Goal: Task Accomplishment & Management: Manage account settings

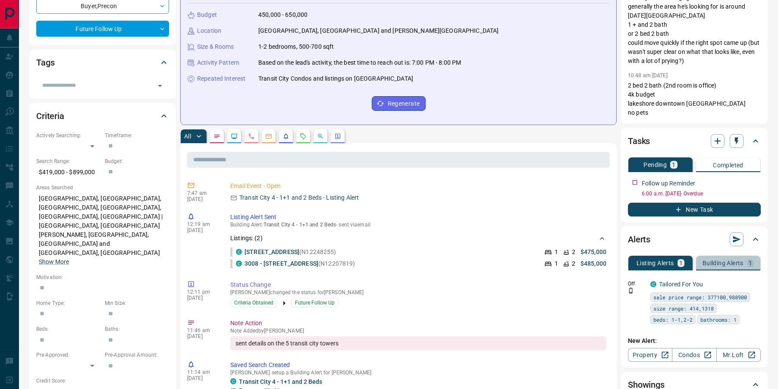
click at [724, 265] on p "Building Alerts" at bounding box center [722, 263] width 41 height 6
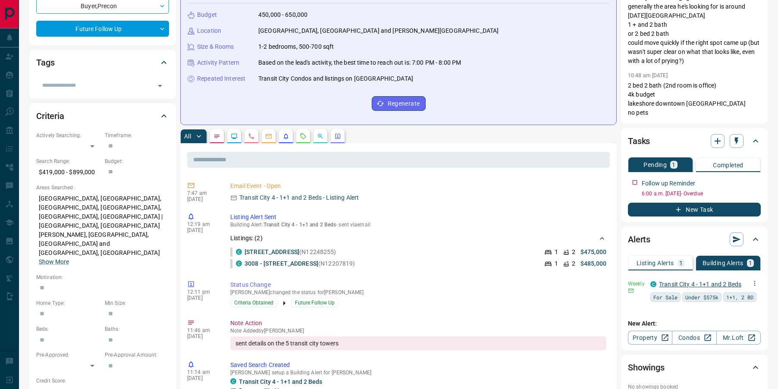
click at [699, 282] on link "Transit City 4 - 1+1 and 2 Beds" at bounding box center [700, 284] width 82 height 7
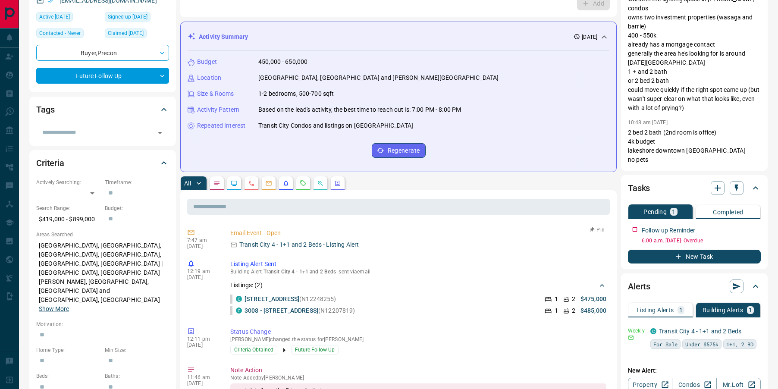
scroll to position [91, 0]
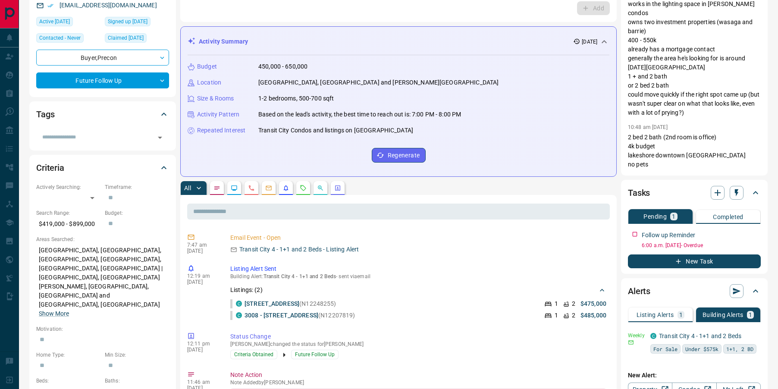
click at [267, 190] on icon "Emails" at bounding box center [269, 188] width 6 height 5
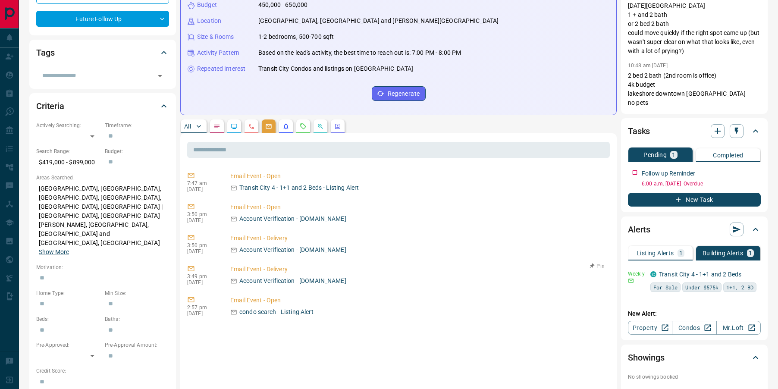
scroll to position [0, 0]
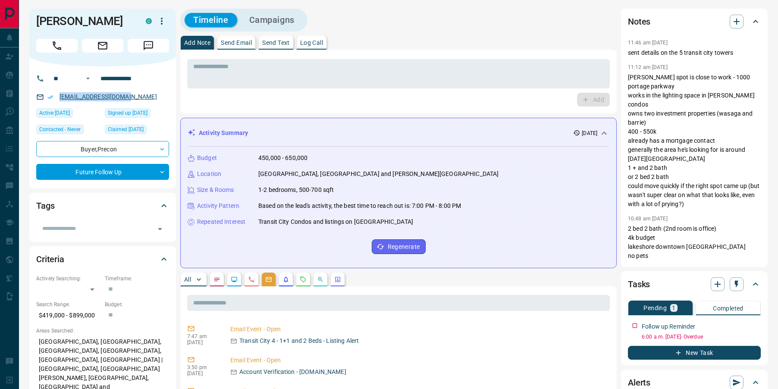
drag, startPoint x: 141, startPoint y: 95, endPoint x: 59, endPoint y: 95, distance: 82.3
click at [59, 95] on div "[EMAIL_ADDRESS][DOMAIN_NAME]" at bounding box center [102, 97] width 133 height 14
copy link "[EMAIL_ADDRESS][DOMAIN_NAME]"
click at [298, 72] on textarea at bounding box center [398, 74] width 410 height 22
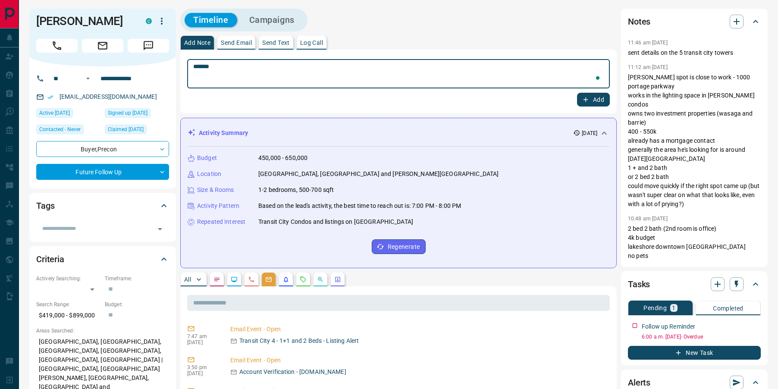
type textarea "*******"
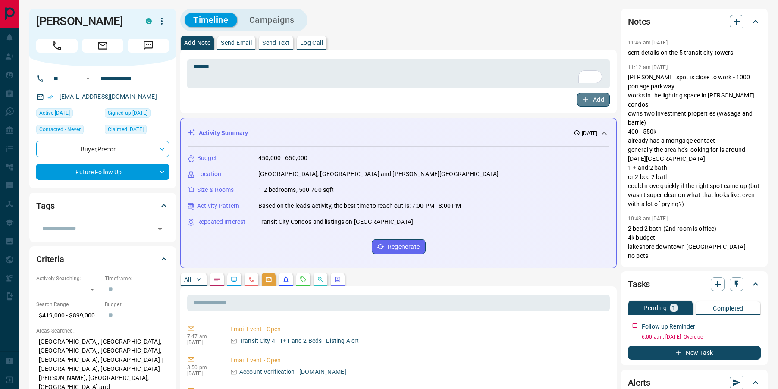
click at [598, 100] on button "Add" at bounding box center [593, 100] width 33 height 14
click at [739, 286] on div at bounding box center [727, 284] width 33 height 14
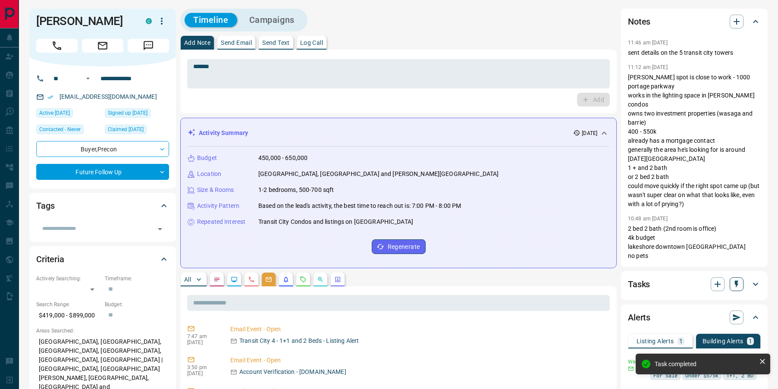
click at [737, 288] on icon "button" at bounding box center [736, 284] width 9 height 9
click at [697, 338] on li "1 Month Follow-Up" at bounding box center [714, 339] width 59 height 13
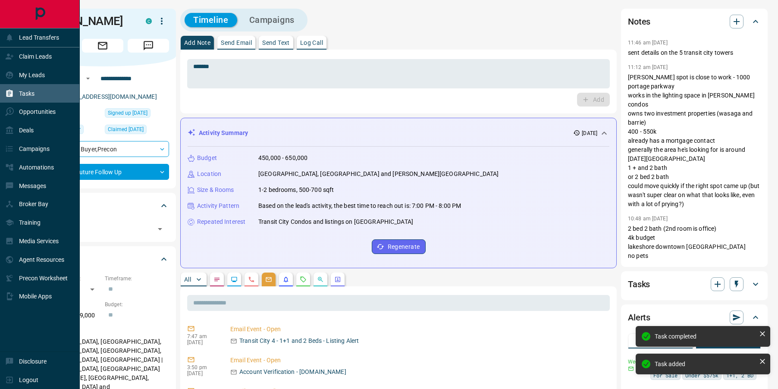
click at [13, 96] on icon at bounding box center [9, 93] width 9 height 9
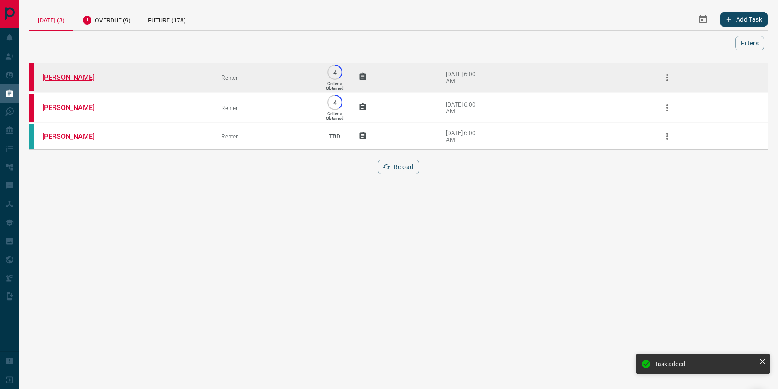
click at [62, 79] on link "[PERSON_NAME]" at bounding box center [74, 77] width 65 height 8
